Goal: Information Seeking & Learning: Learn about a topic

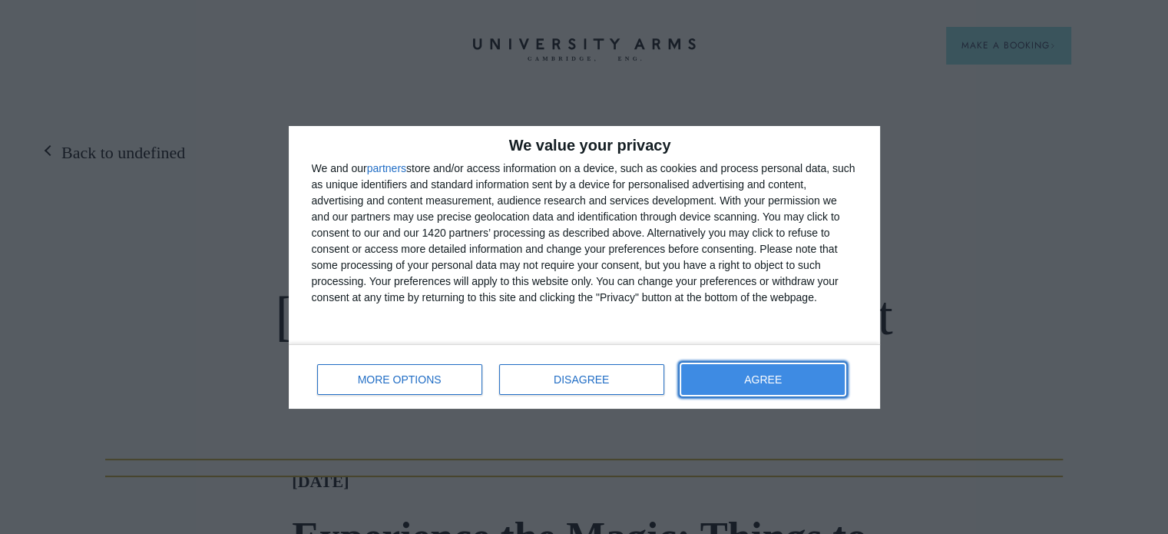
click at [767, 374] on span "AGREE" at bounding box center [763, 379] width 38 height 11
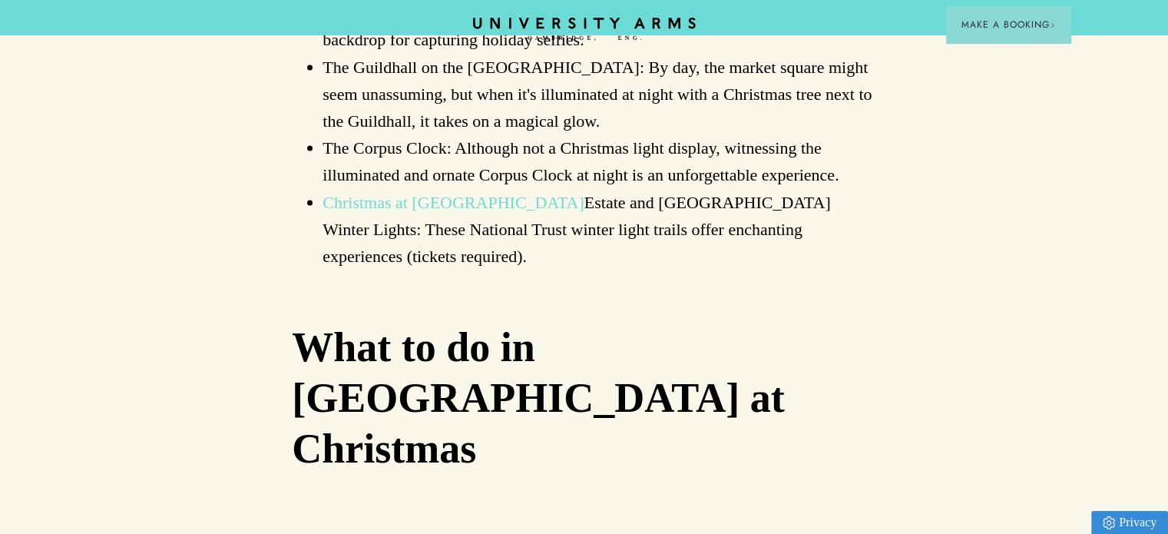
scroll to position [3355, 0]
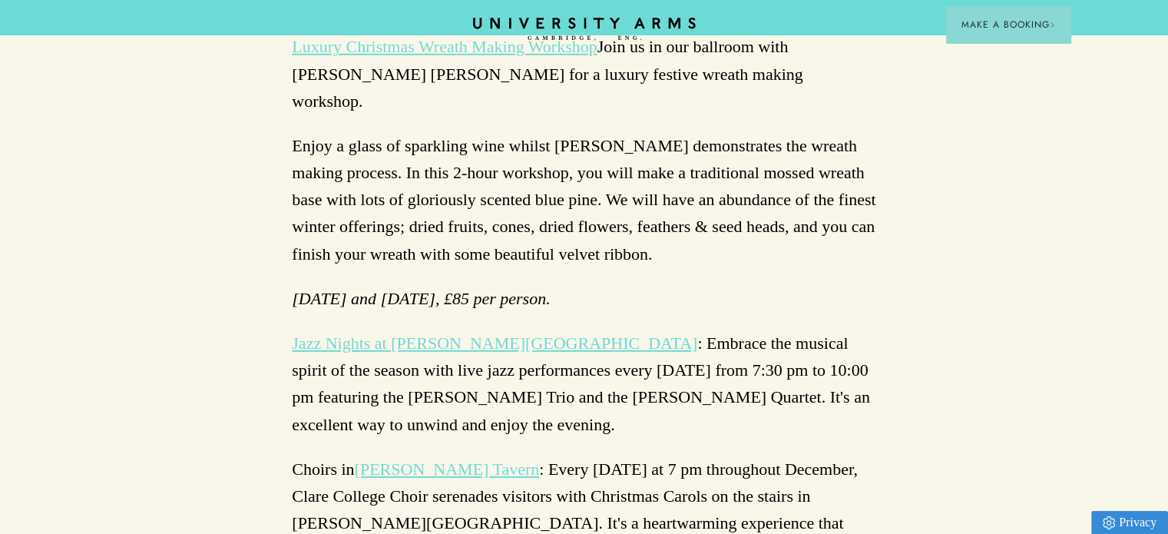
scroll to position [4584, 0]
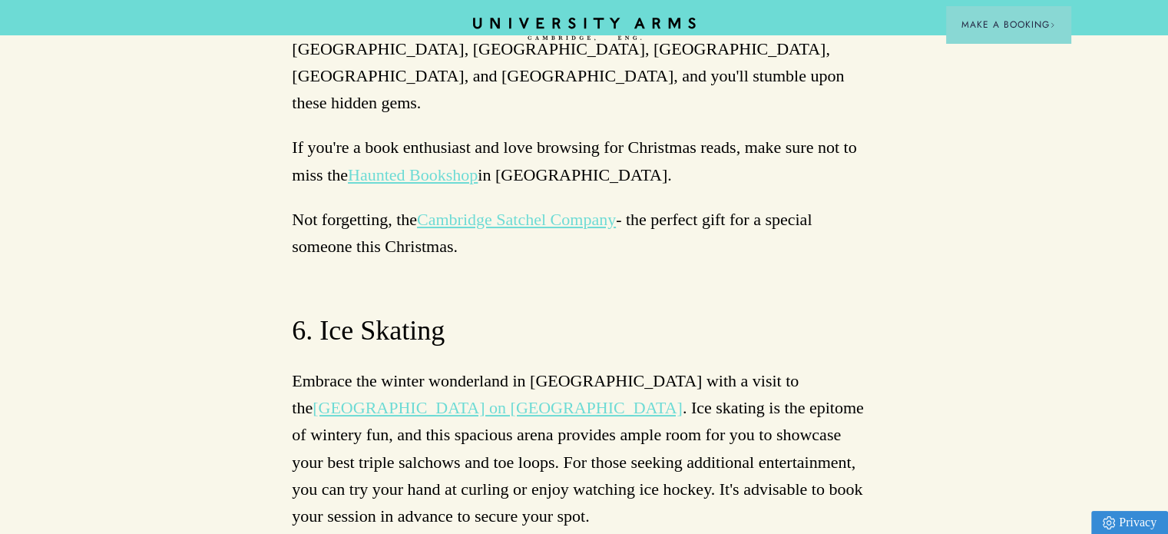
scroll to position [5966, 0]
